Goal: Transaction & Acquisition: Purchase product/service

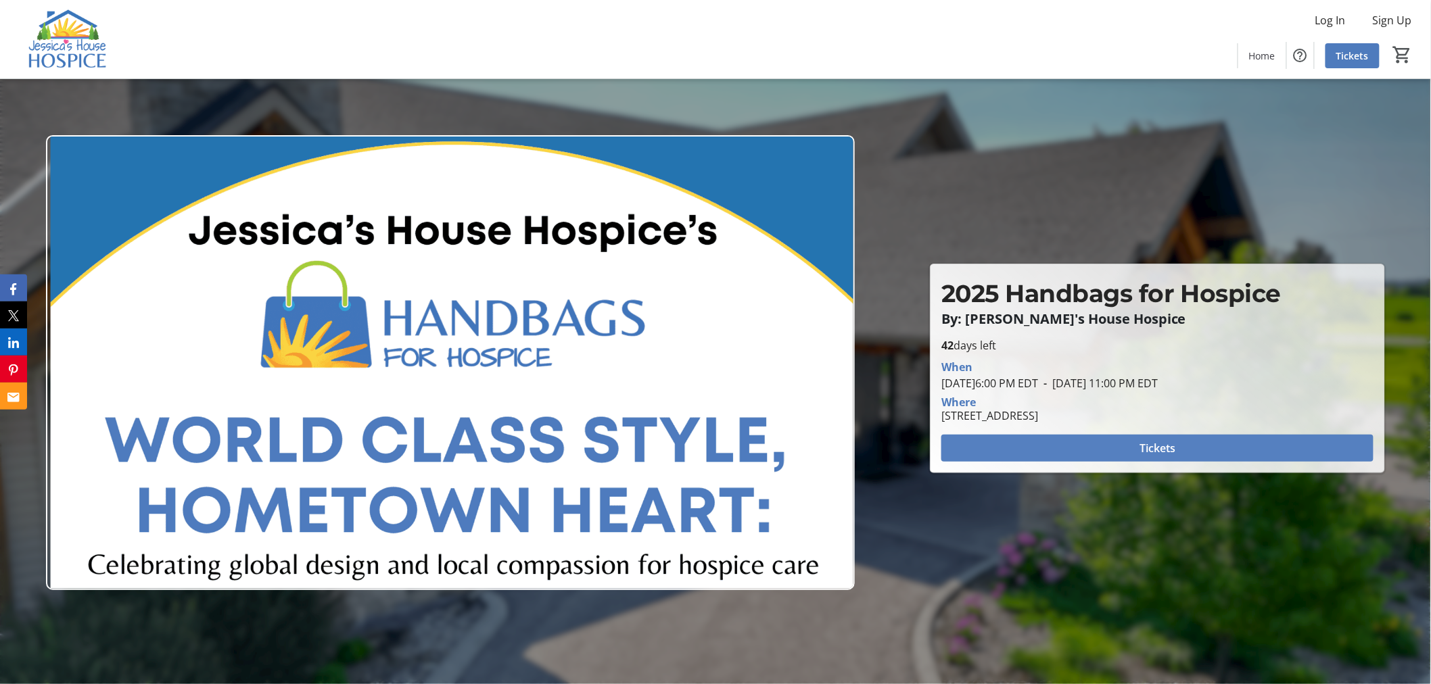
click at [1186, 445] on span at bounding box center [1157, 448] width 432 height 32
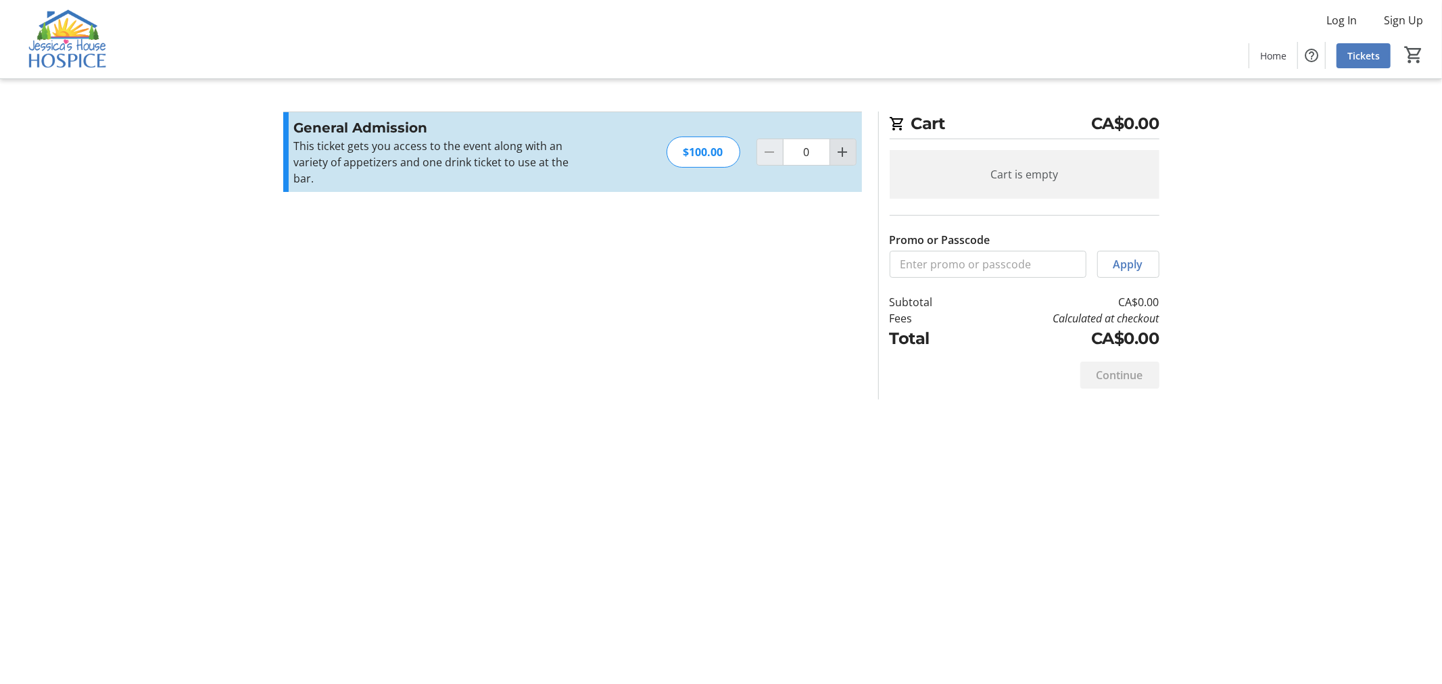
click at [842, 144] on mat-icon "Increment by one" at bounding box center [843, 152] width 16 height 16
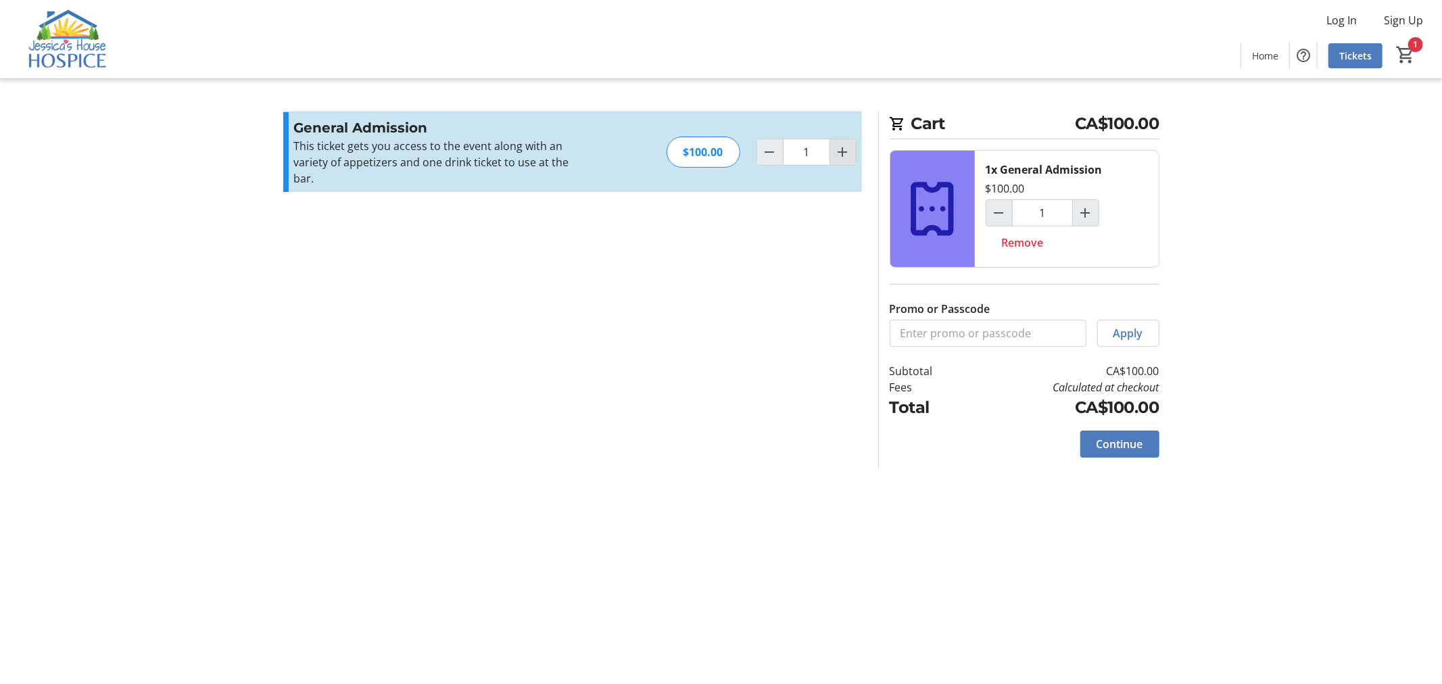
click at [842, 144] on mat-icon "Increment by one" at bounding box center [843, 152] width 16 height 16
type input "2"
click at [842, 144] on mat-icon "Increment by one" at bounding box center [843, 152] width 16 height 16
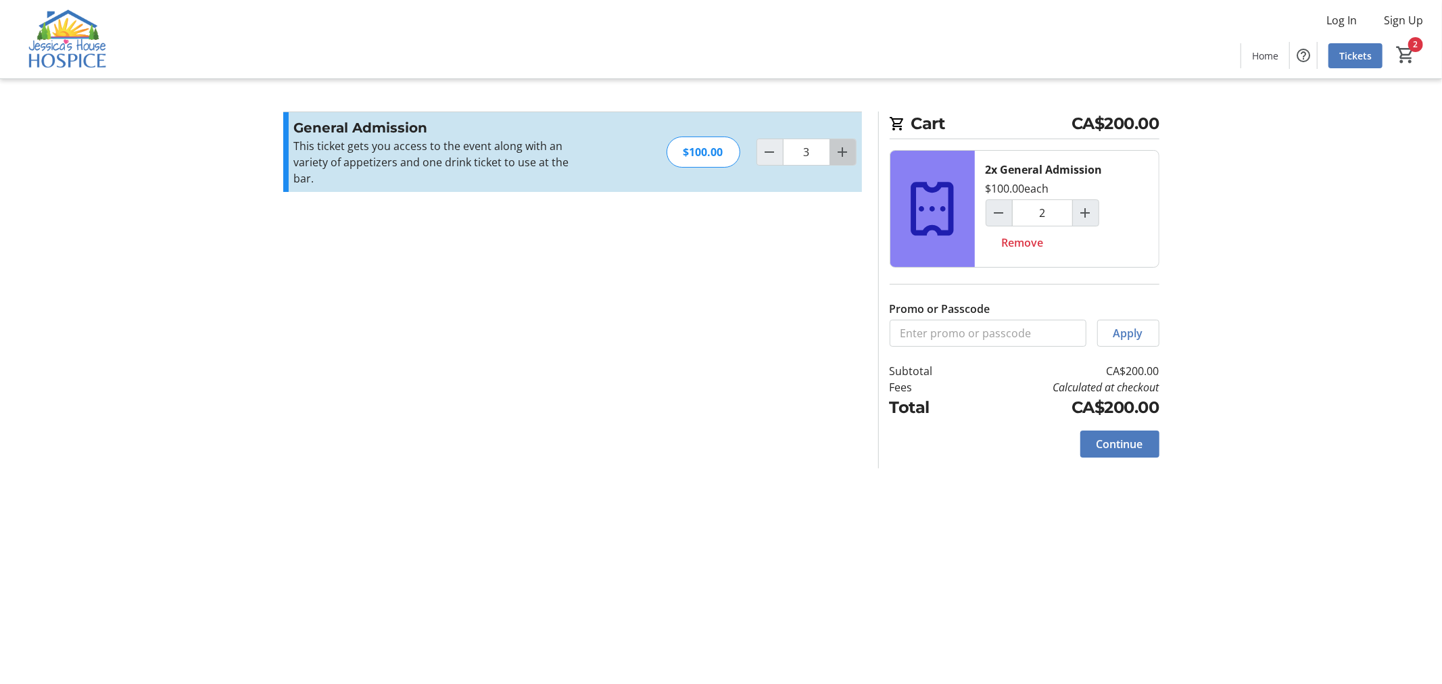
type input "4"
